Goal: Information Seeking & Learning: Learn about a topic

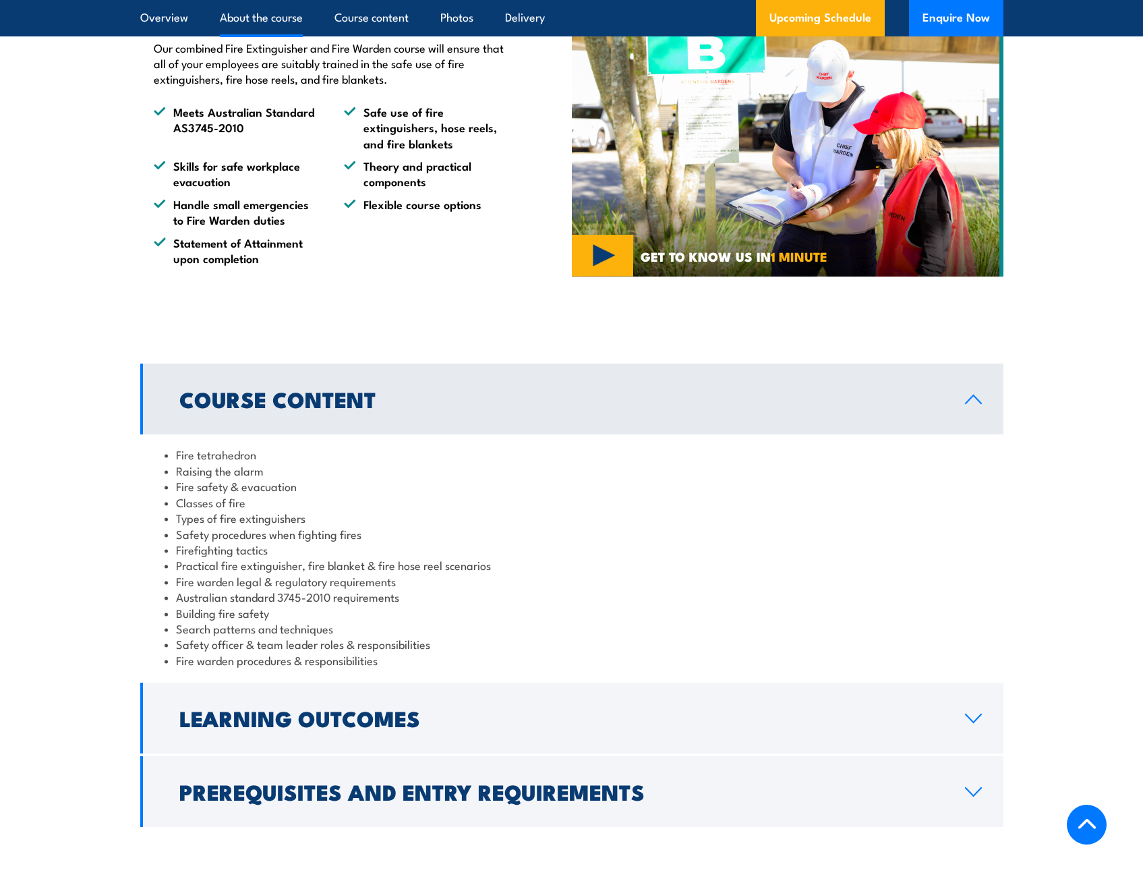
scroll to position [944, 0]
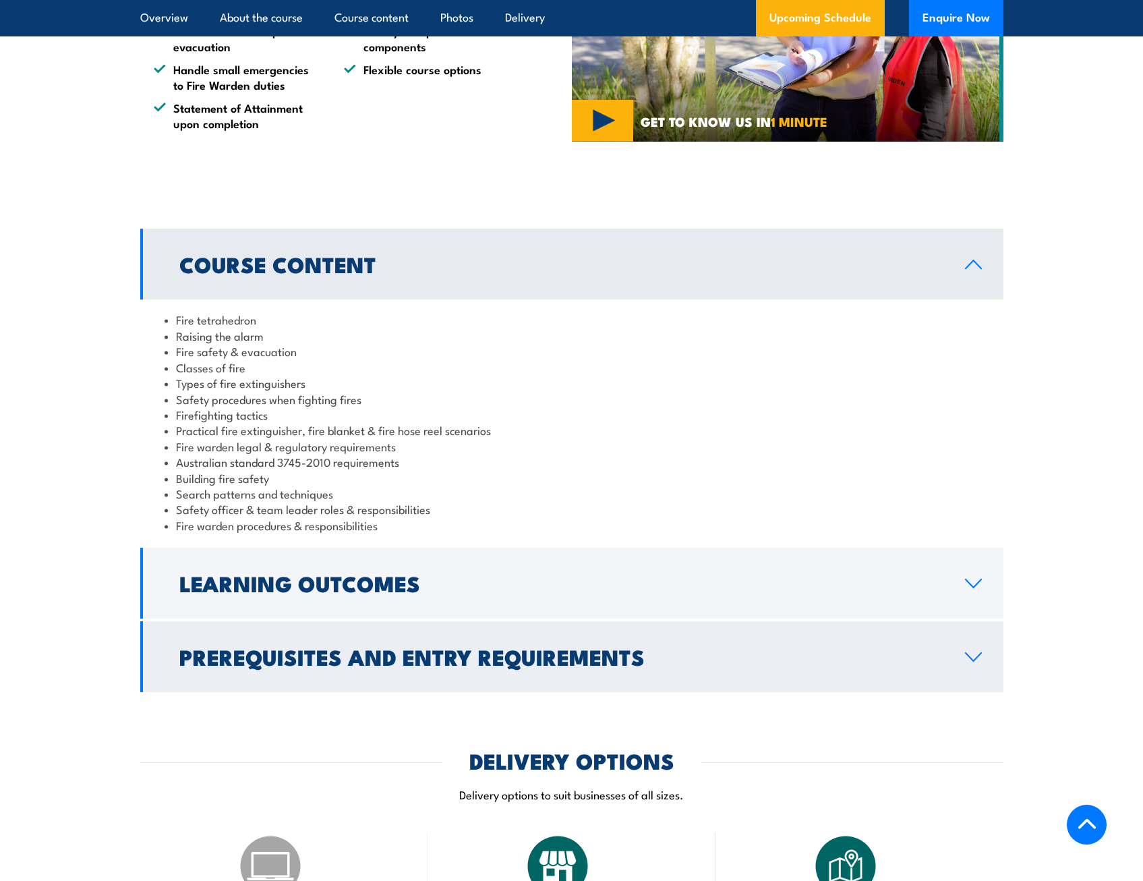
click at [413, 652] on h2 "Prerequisites and Entry Requirements" at bounding box center [561, 656] width 764 height 19
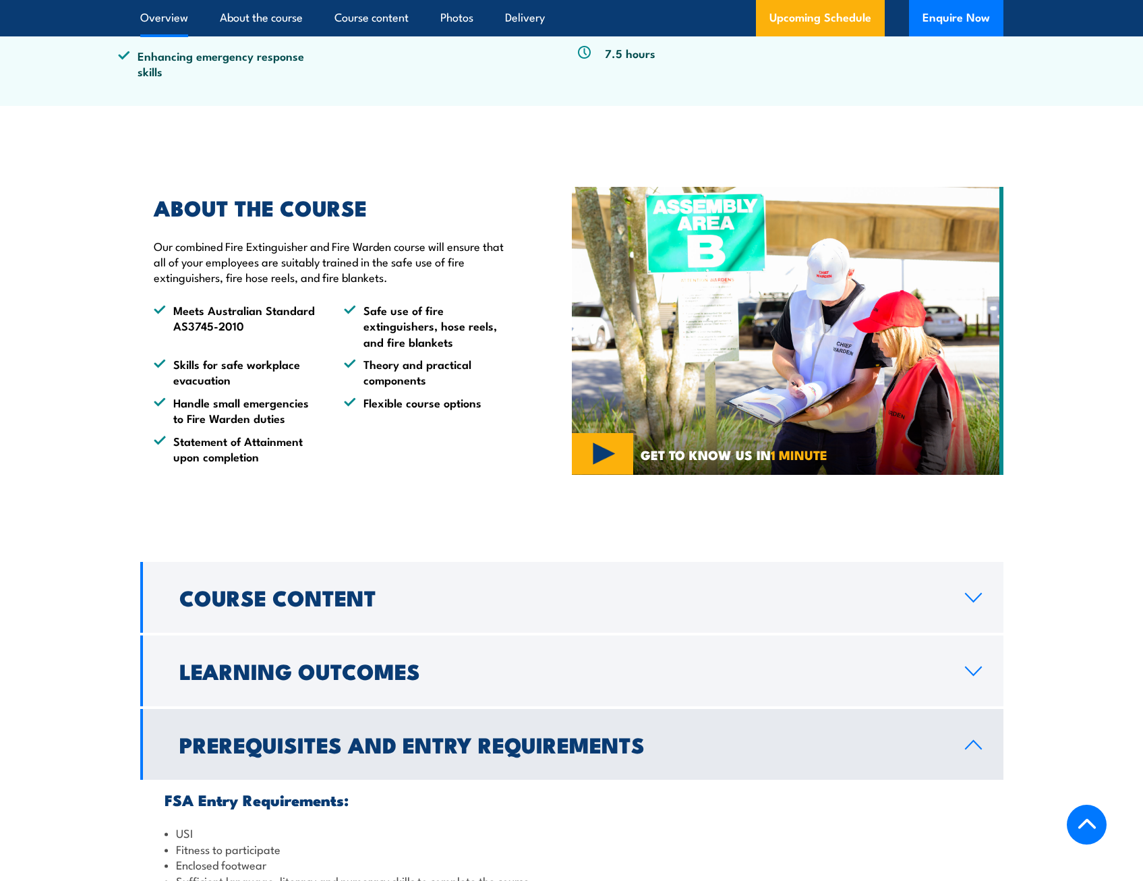
scroll to position [540, 0]
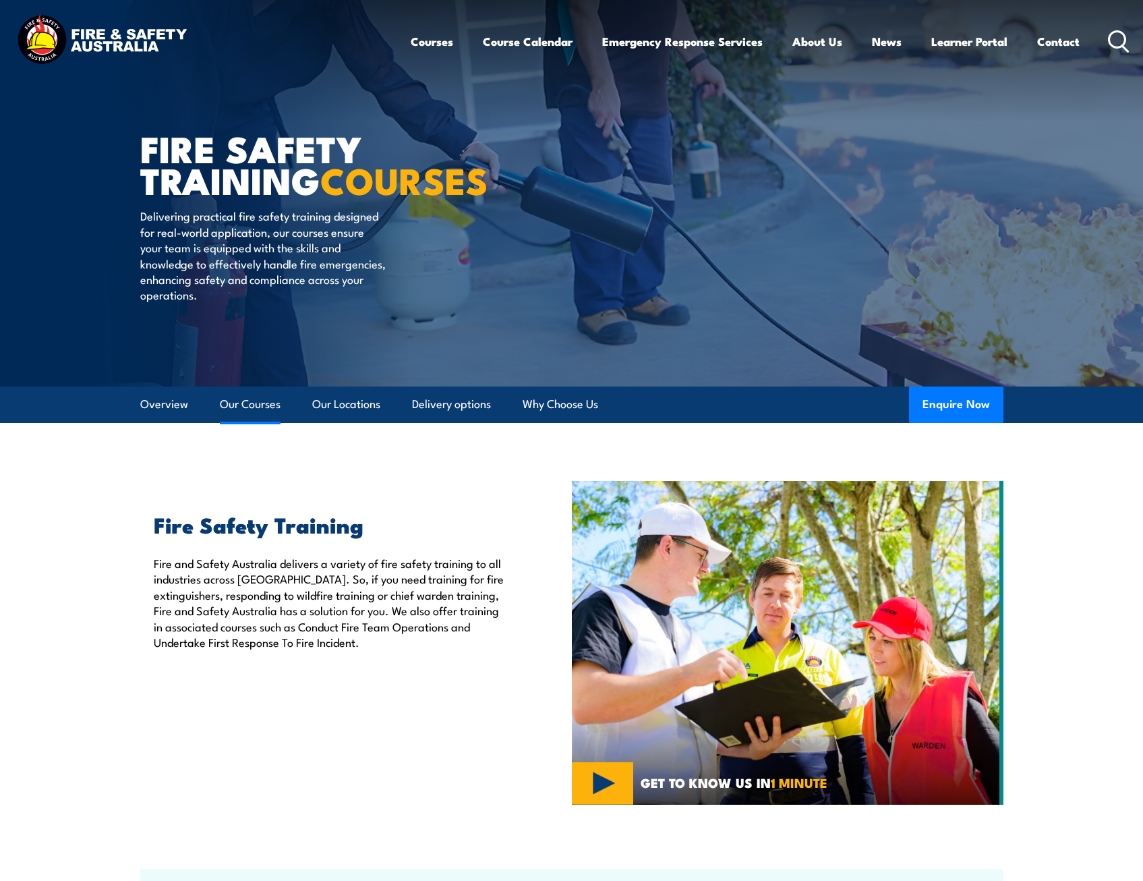
click at [250, 403] on link "Our Courses" at bounding box center [250, 404] width 61 height 36
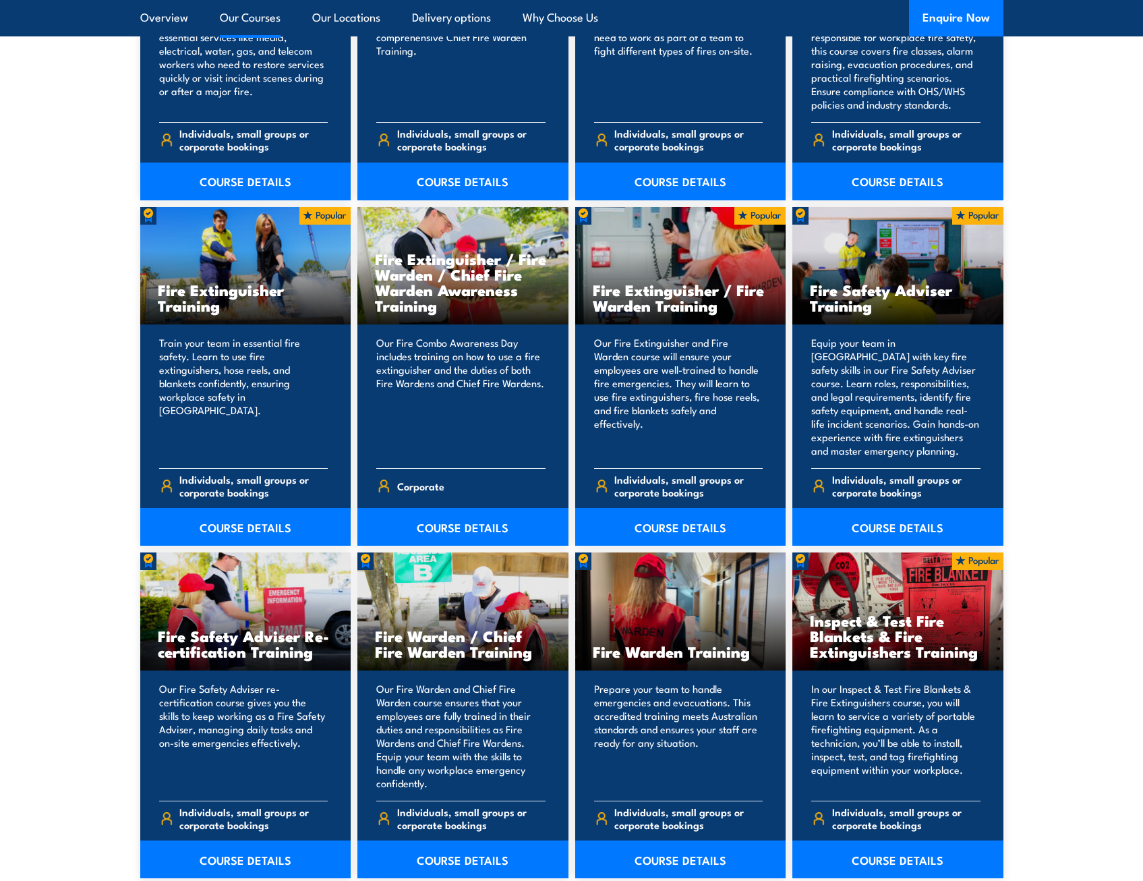
scroll to position [1360, 0]
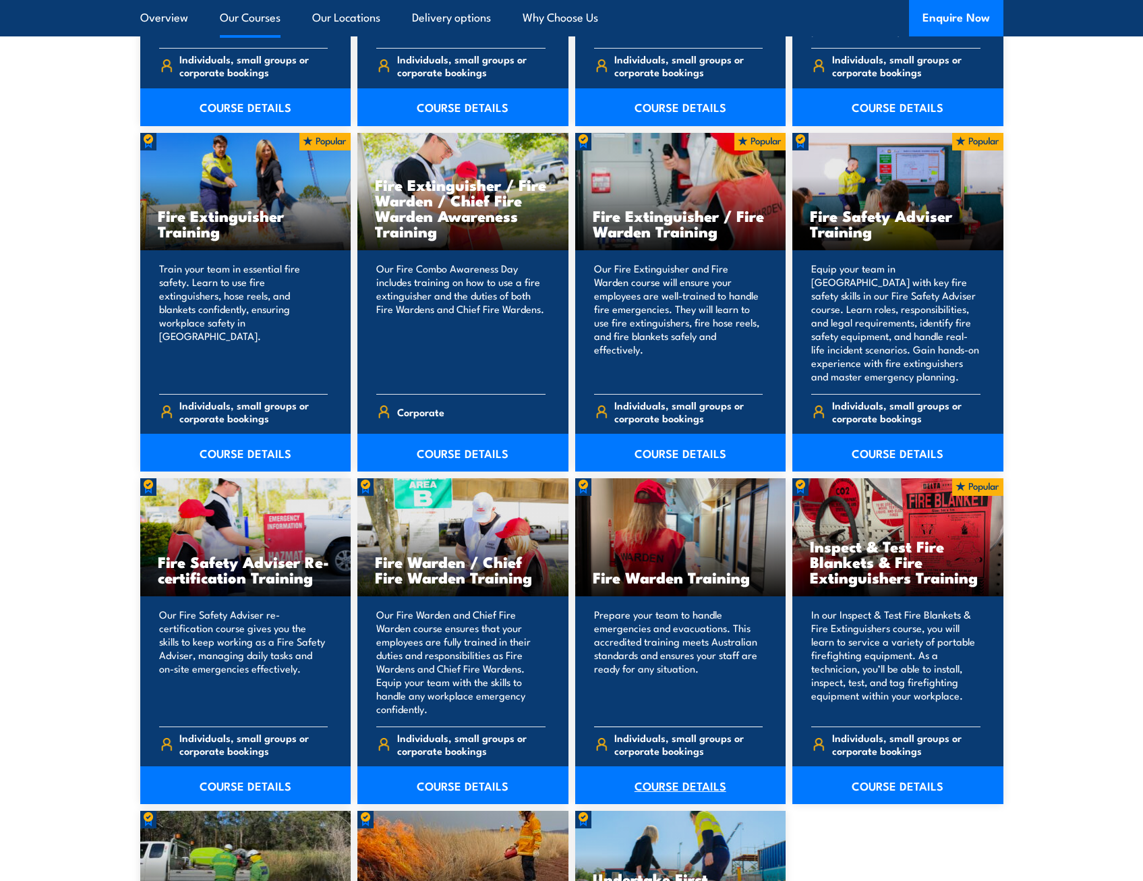
click at [692, 782] on link "COURSE DETAILS" at bounding box center [680, 785] width 211 height 38
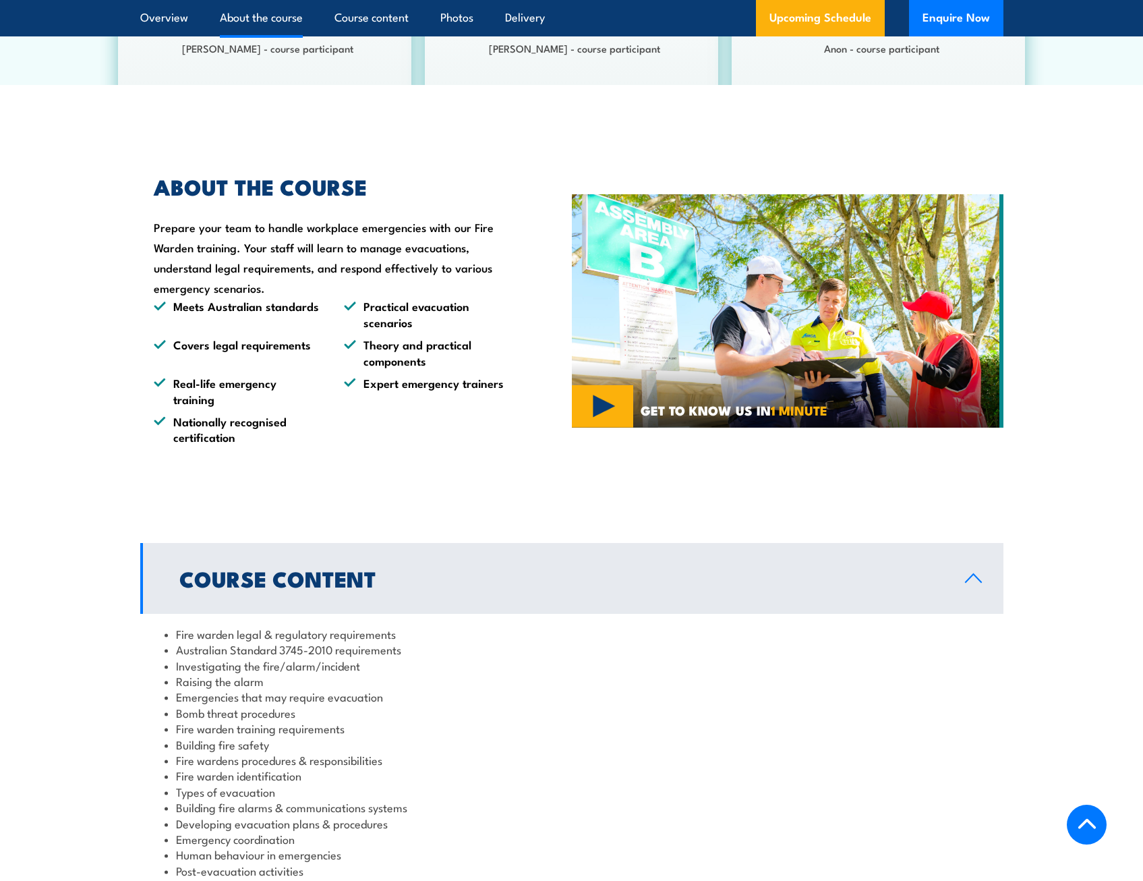
scroll to position [1147, 0]
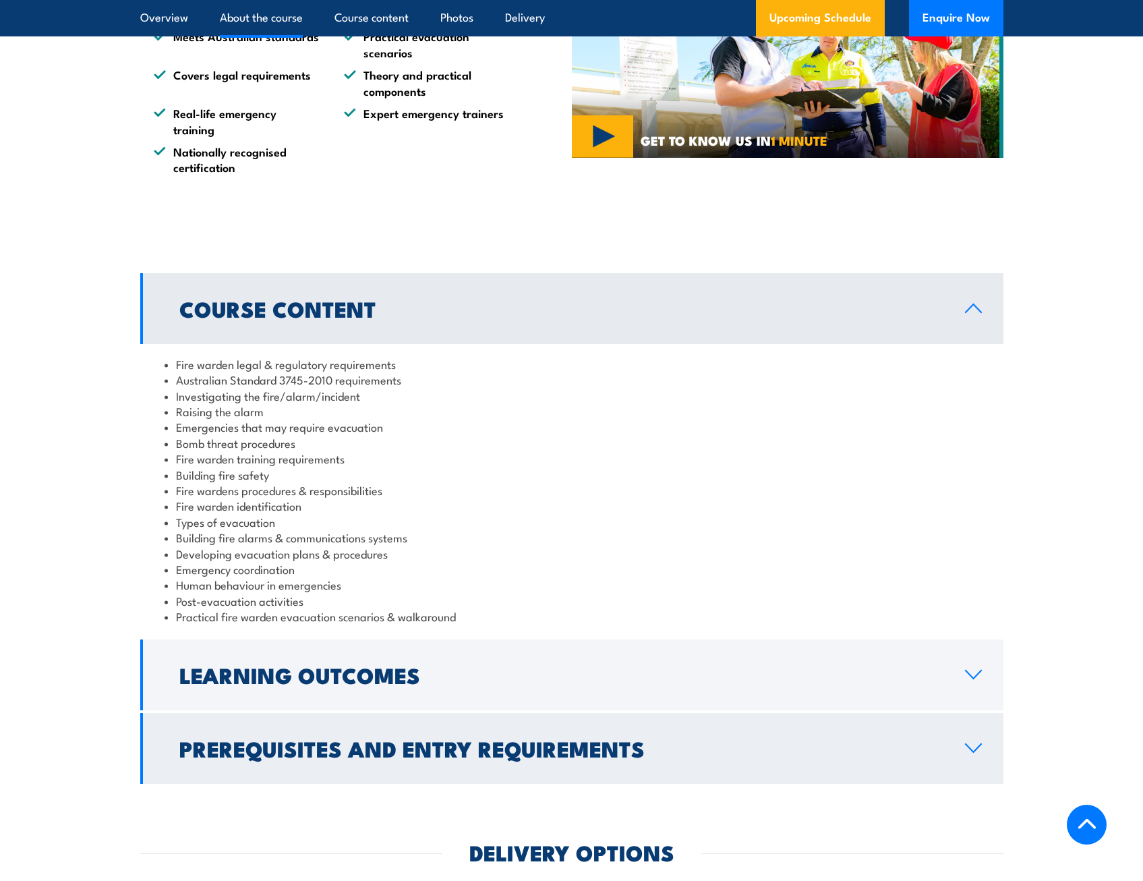
click at [482, 718] on link "Prerequisites and Entry Requirements" at bounding box center [571, 748] width 863 height 71
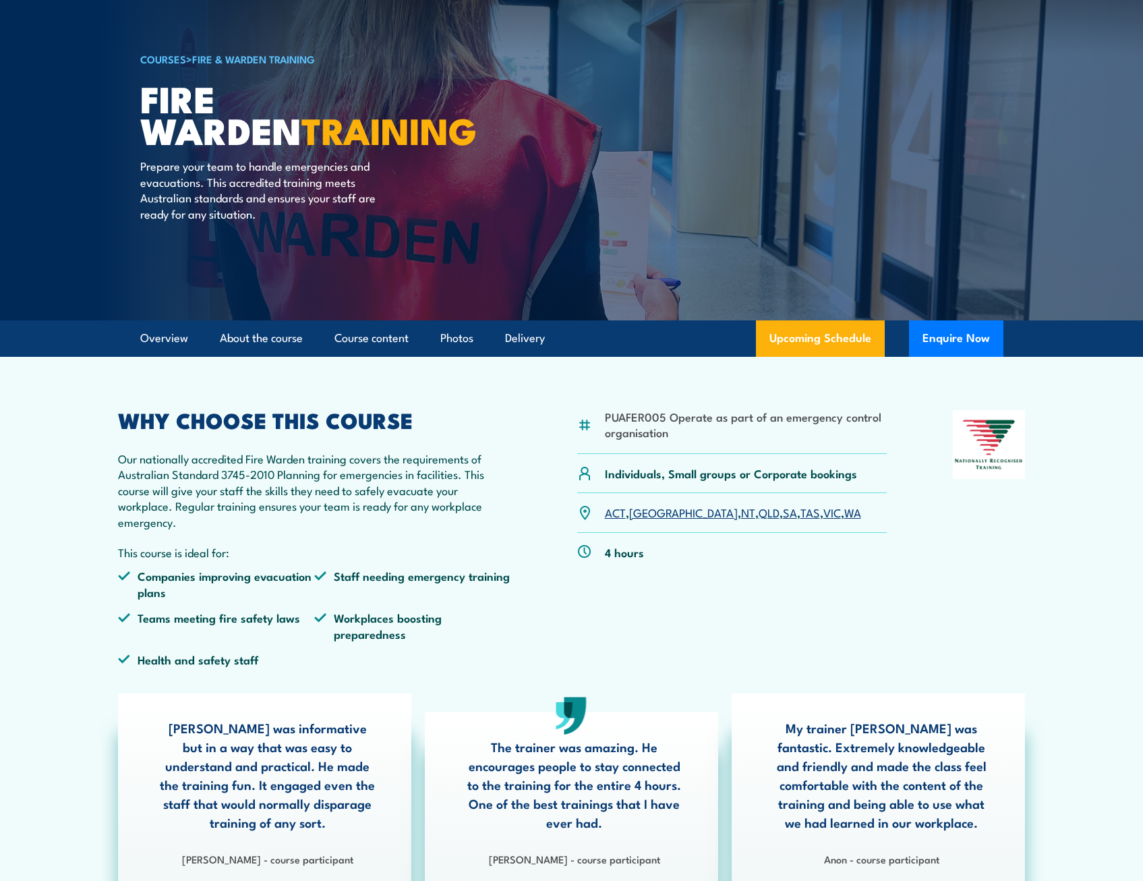
scroll to position [0, 0]
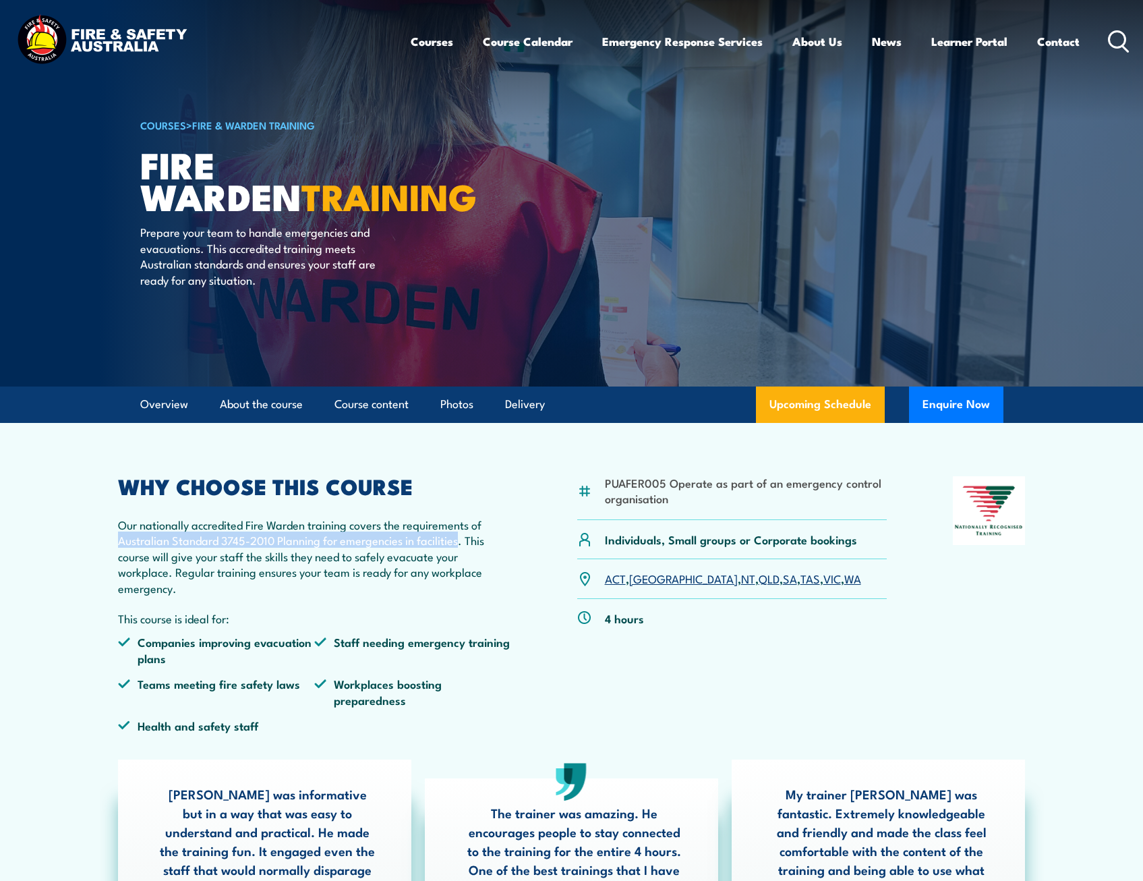
drag, startPoint x: 117, startPoint y: 538, endPoint x: 459, endPoint y: 541, distance: 342.6
click at [459, 541] on article "PUAFER005 Operate as part of an emergency control organisation Individuals, Sma…" at bounding box center [572, 692] width 944 height 539
drag, startPoint x: 459, startPoint y: 541, endPoint x: 422, endPoint y: 538, distance: 37.2
copy p "Australian Standard 3745-2010 Planning for emergencies in facilities"
